Goal: Navigation & Orientation: Find specific page/section

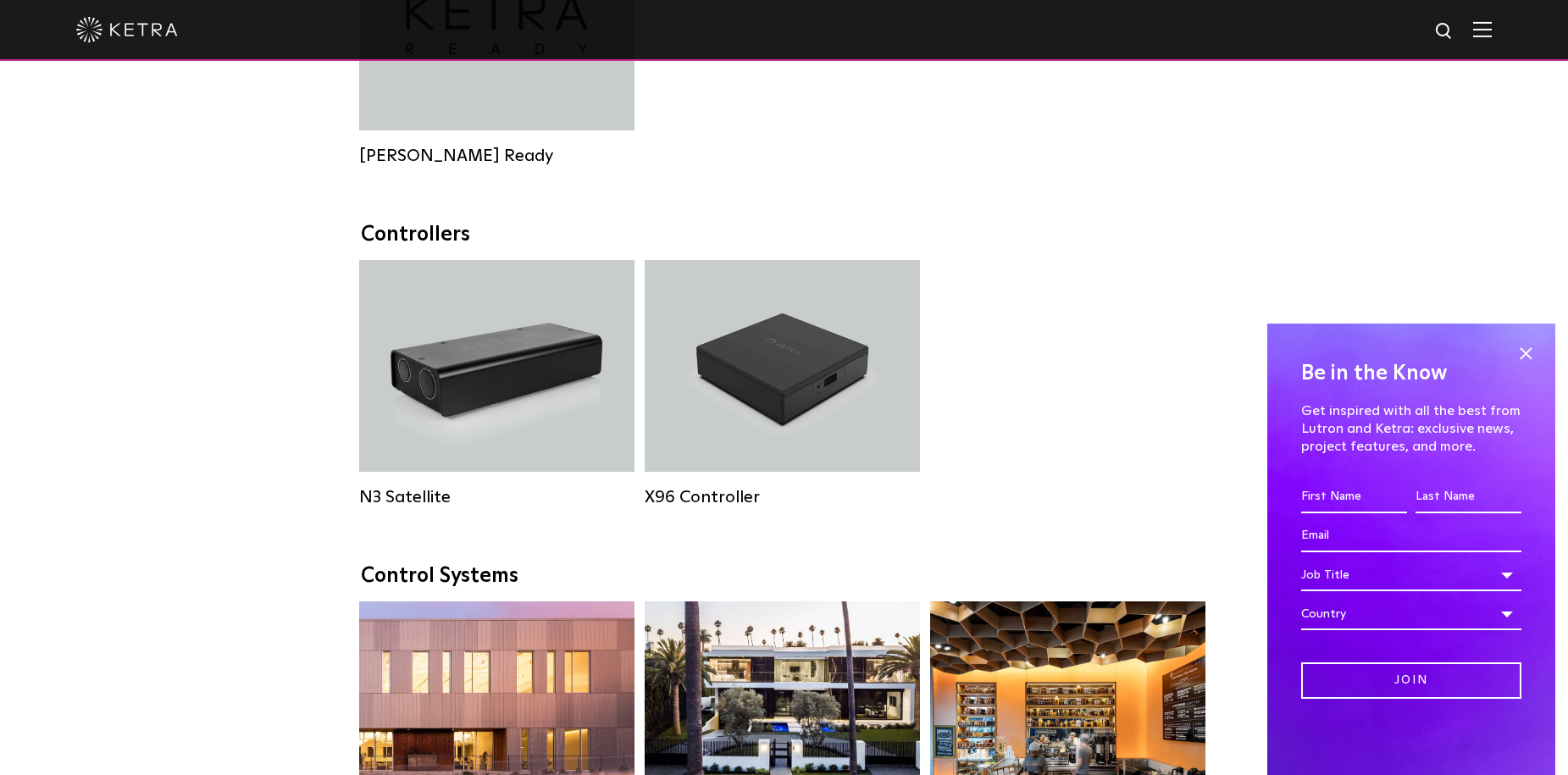
scroll to position [2033, 0]
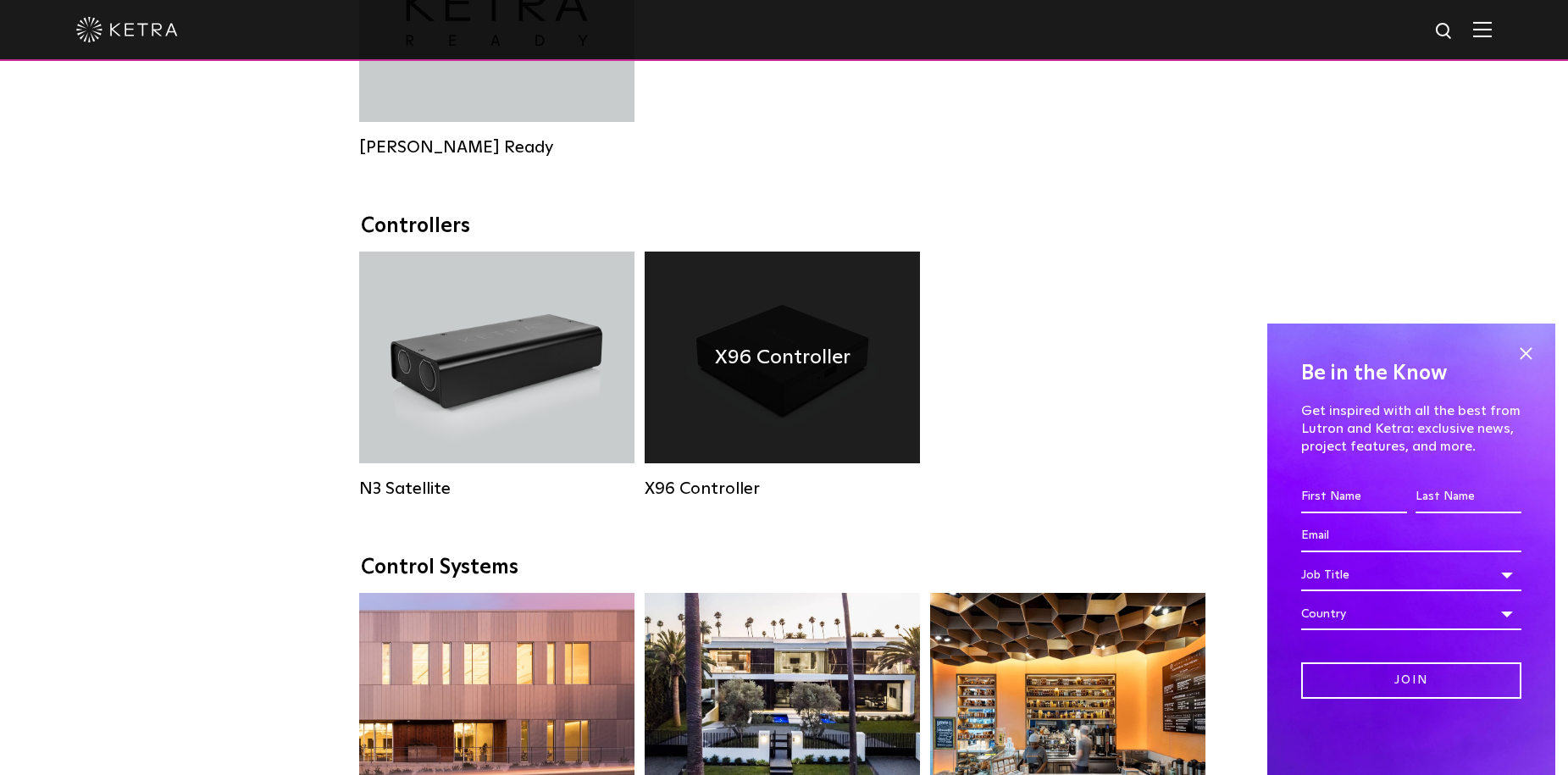
click at [773, 444] on div "X96 Controller" at bounding box center [782, 357] width 275 height 211
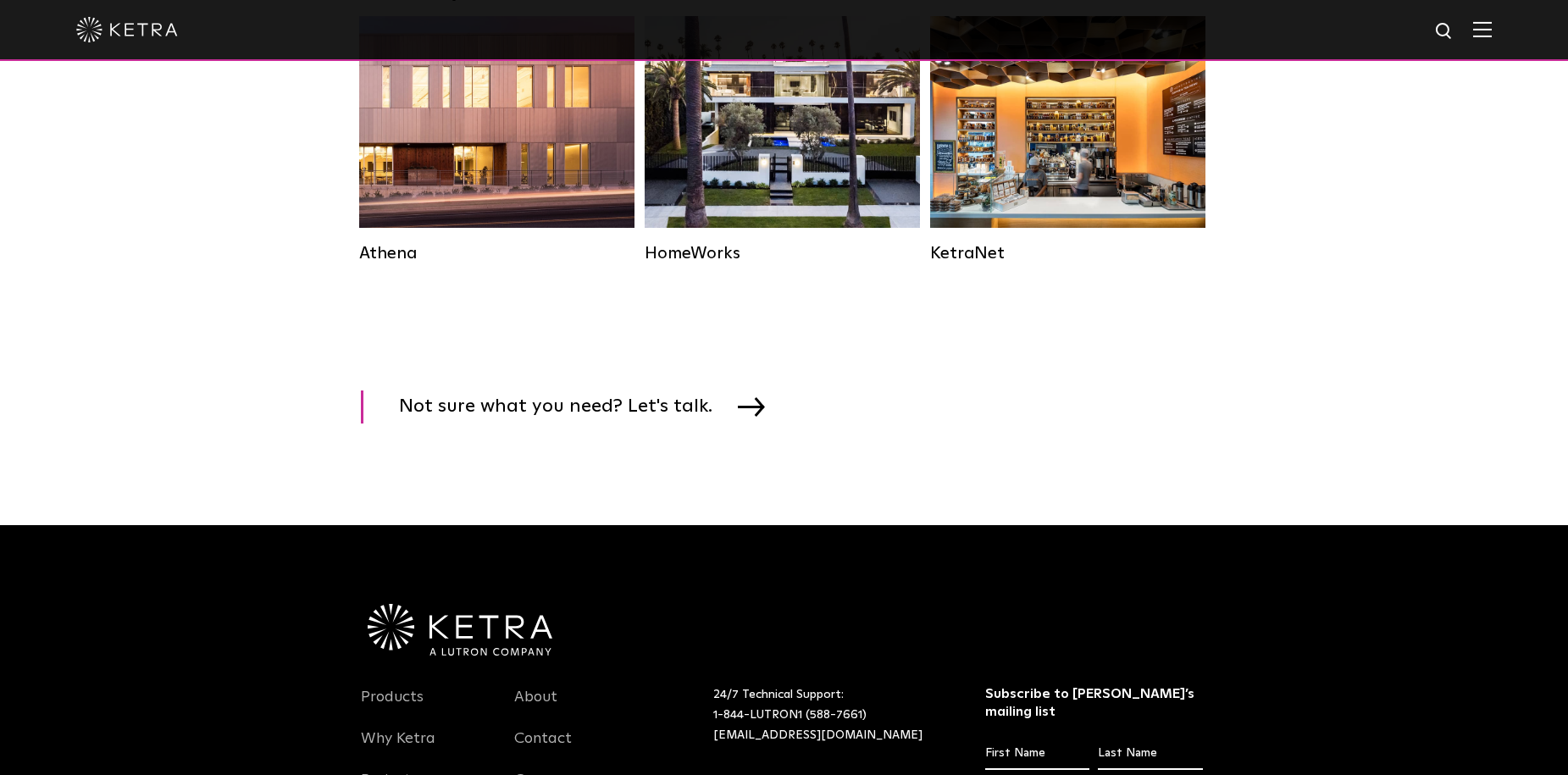
scroll to position [2033, 0]
